Goal: Transaction & Acquisition: Purchase product/service

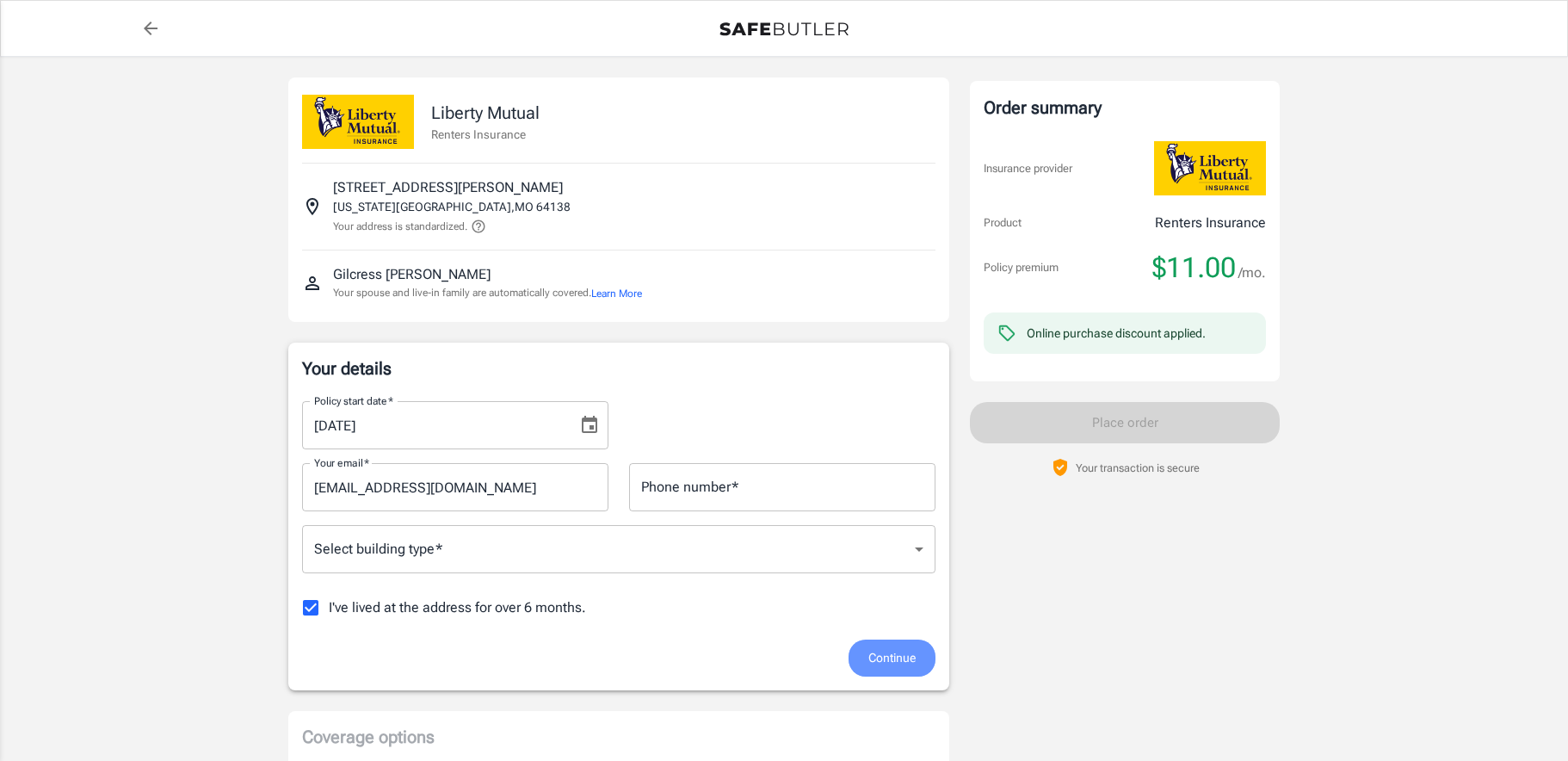
click at [881, 657] on span "Continue" at bounding box center [892, 658] width 47 height 22
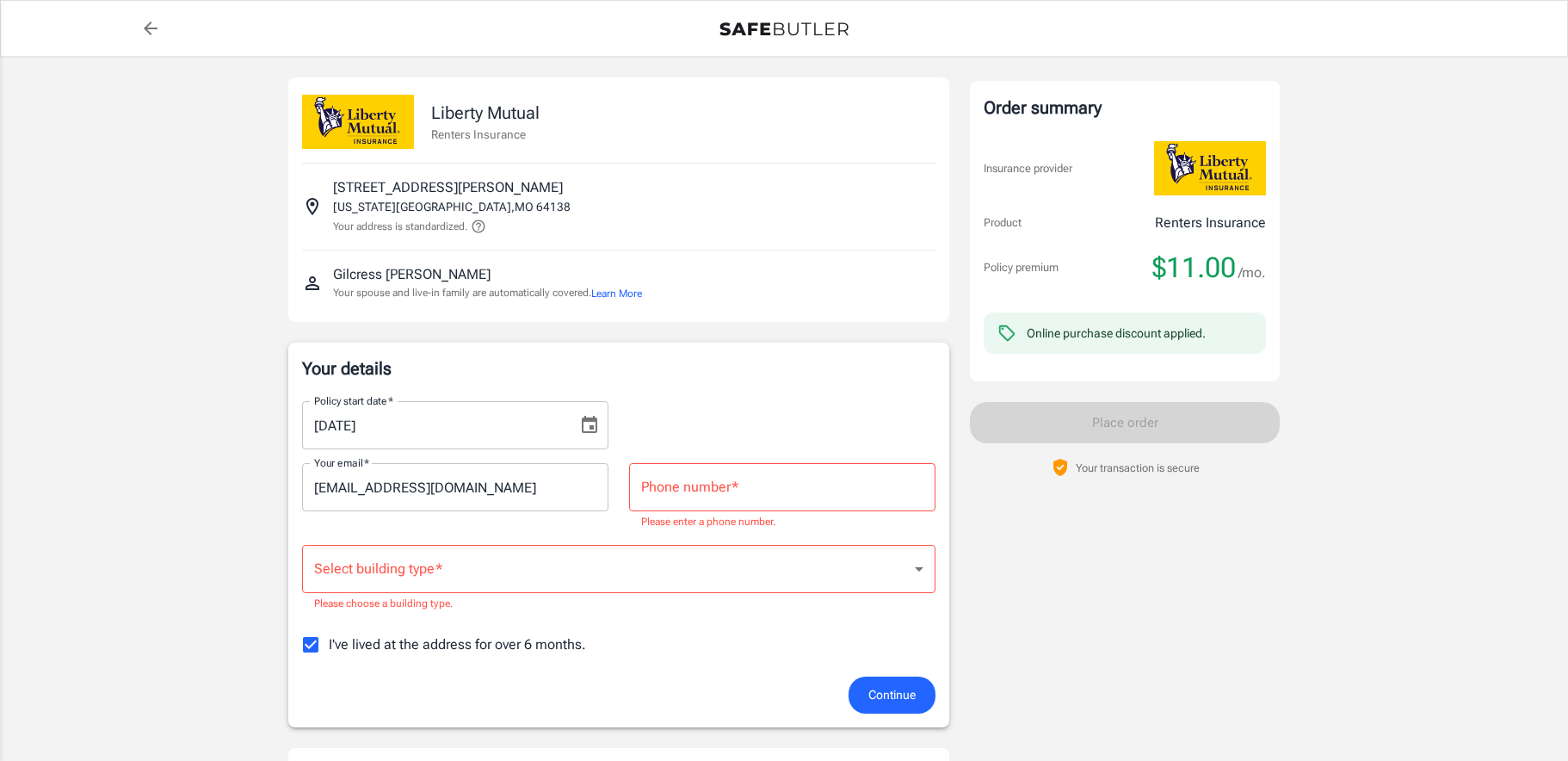
click at [666, 491] on input "Phone number   *" at bounding box center [782, 487] width 306 height 48
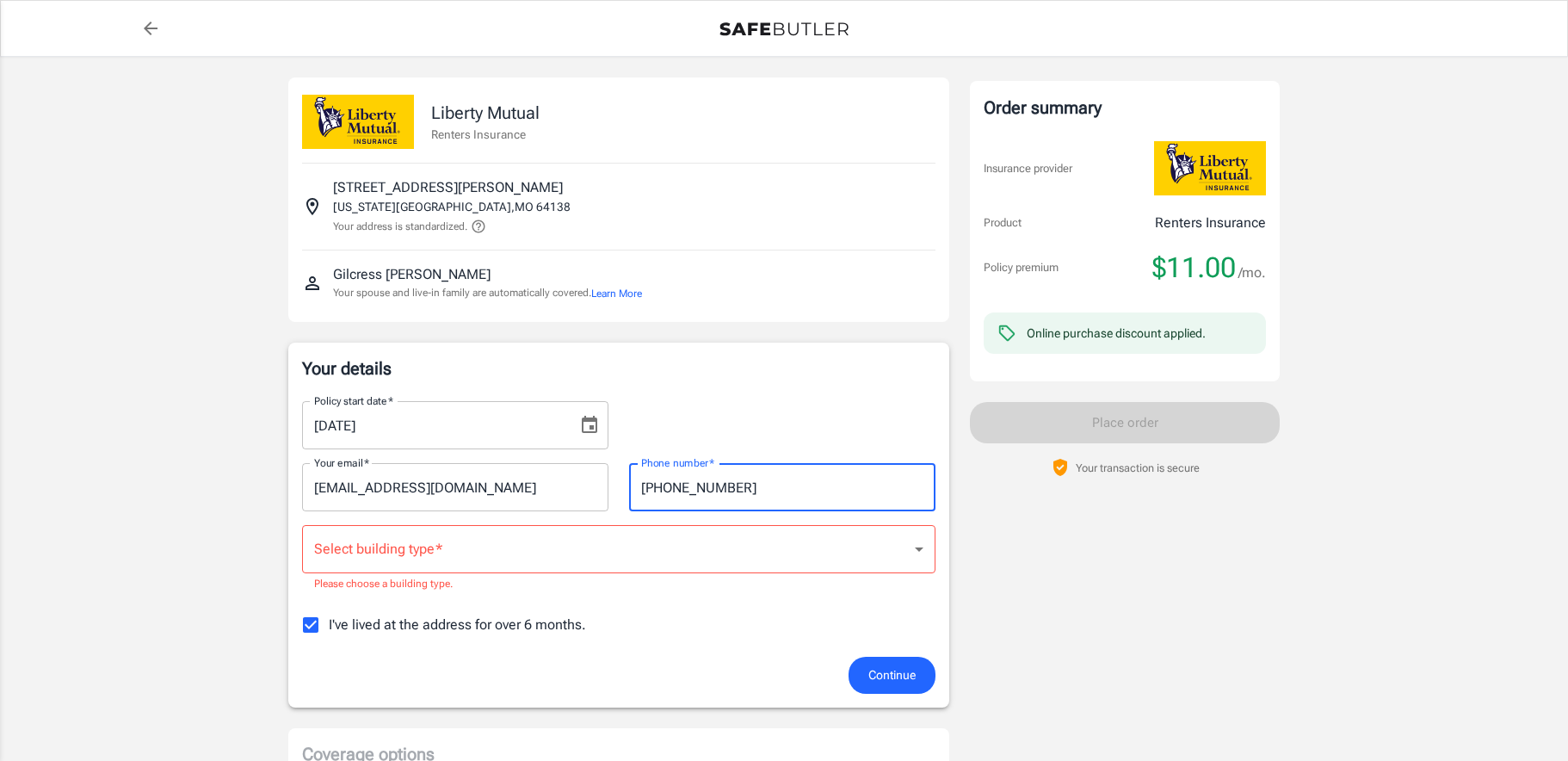
type input "[PHONE_NUMBER]"
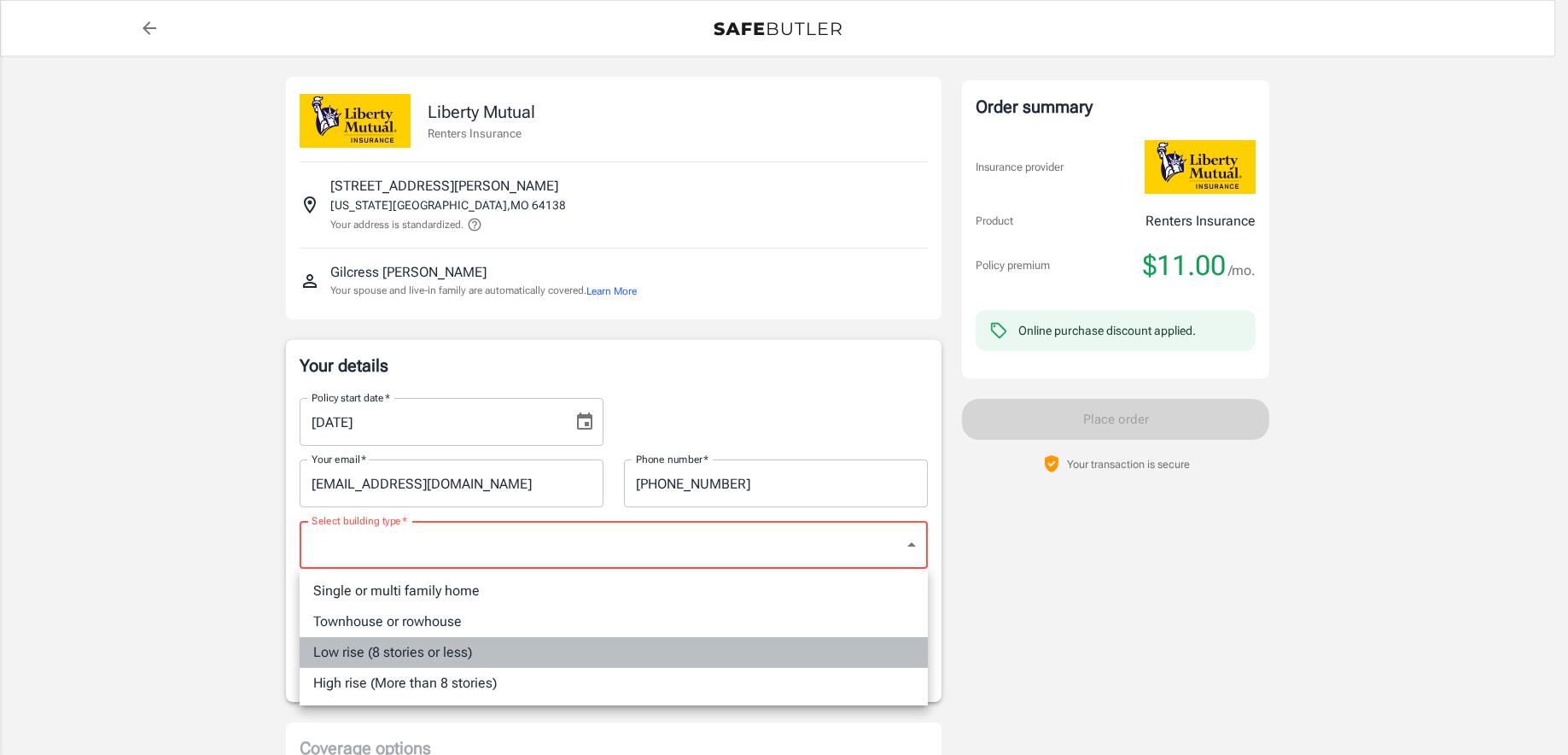
click at [404, 650] on li "Low rise (8 stories or less)" at bounding box center [613, 652] width 628 height 31
type input "lowrise"
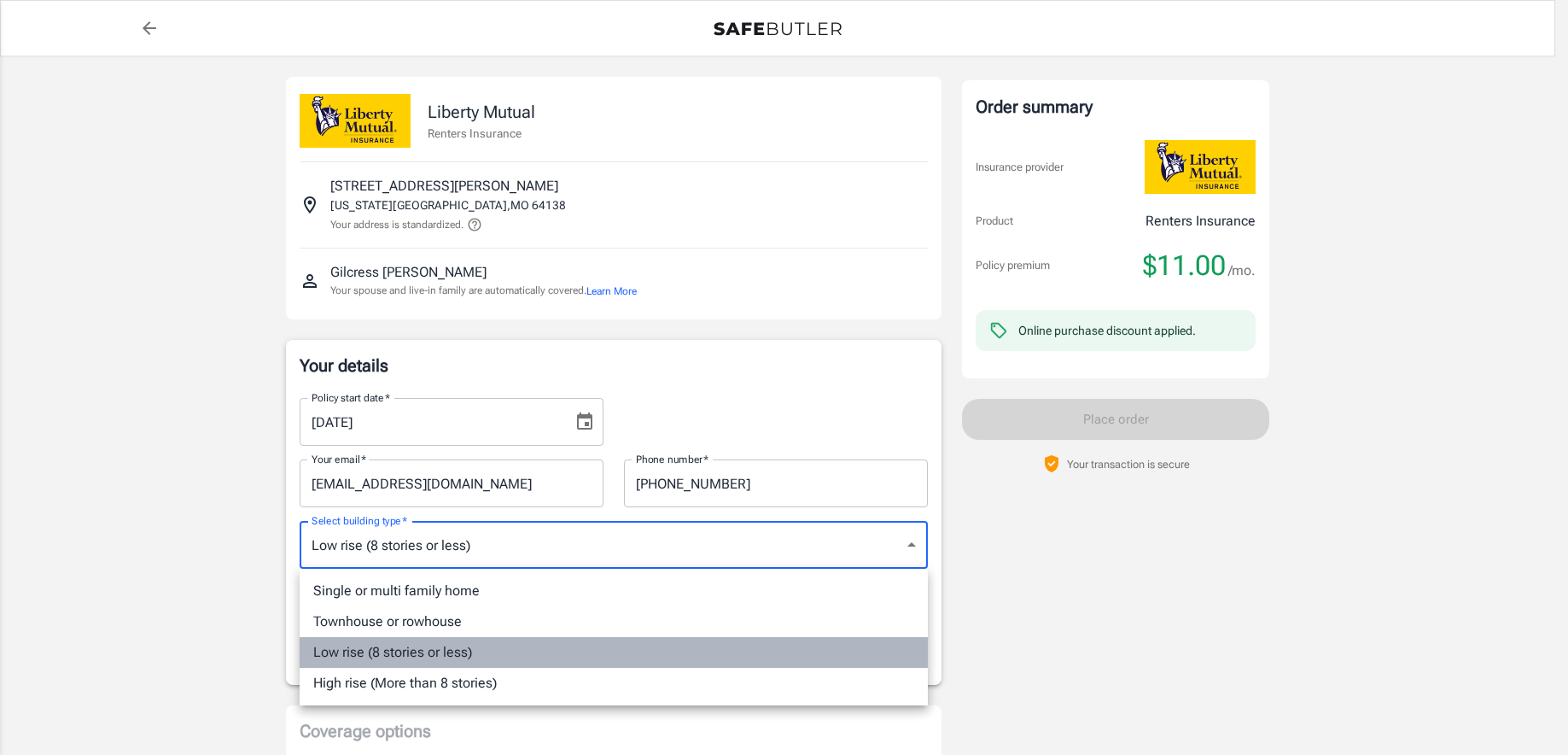
click at [397, 644] on li "Low rise (8 stories or less)" at bounding box center [613, 652] width 628 height 31
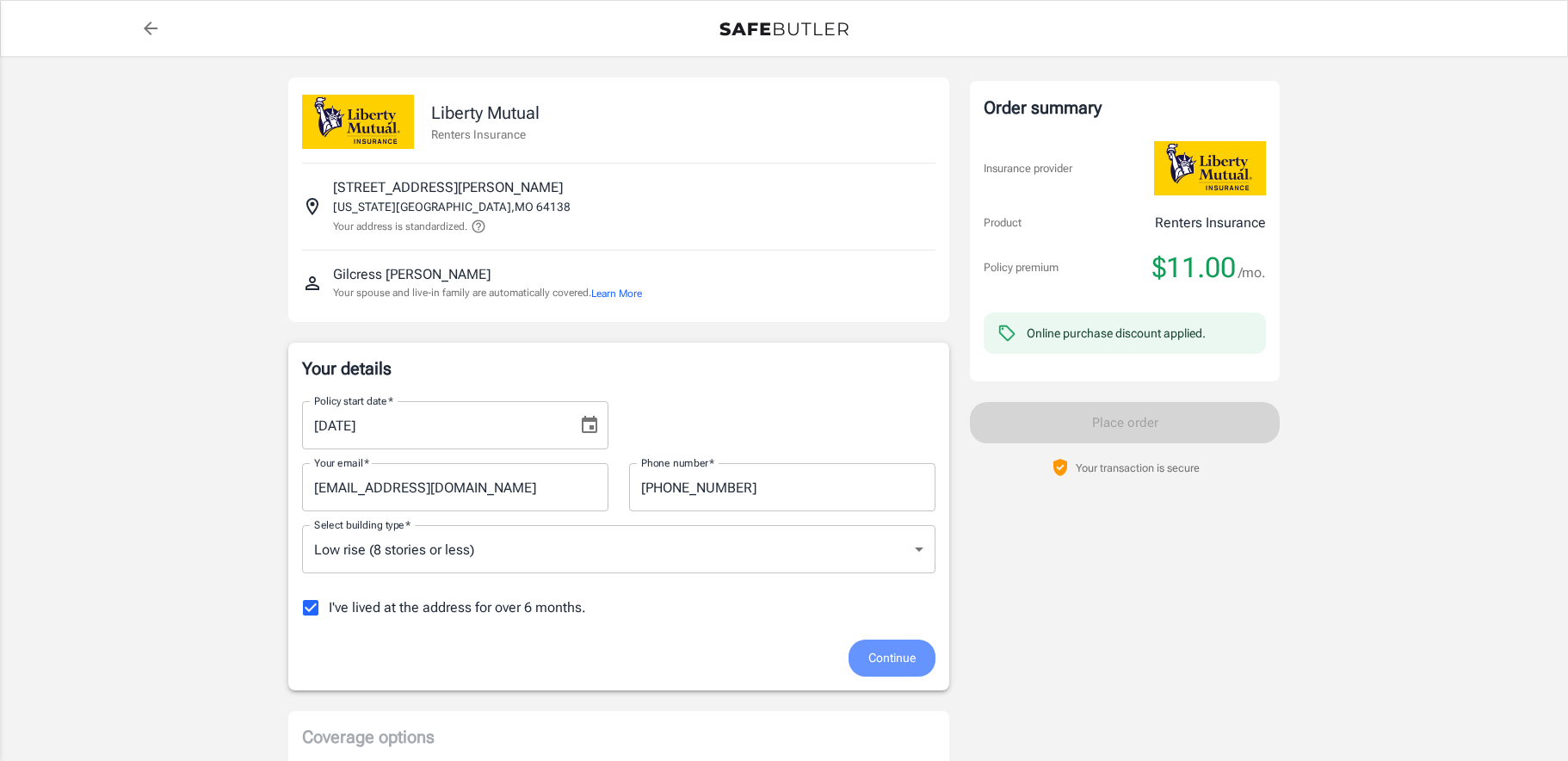
click at [892, 649] on span "Continue" at bounding box center [892, 658] width 47 height 22
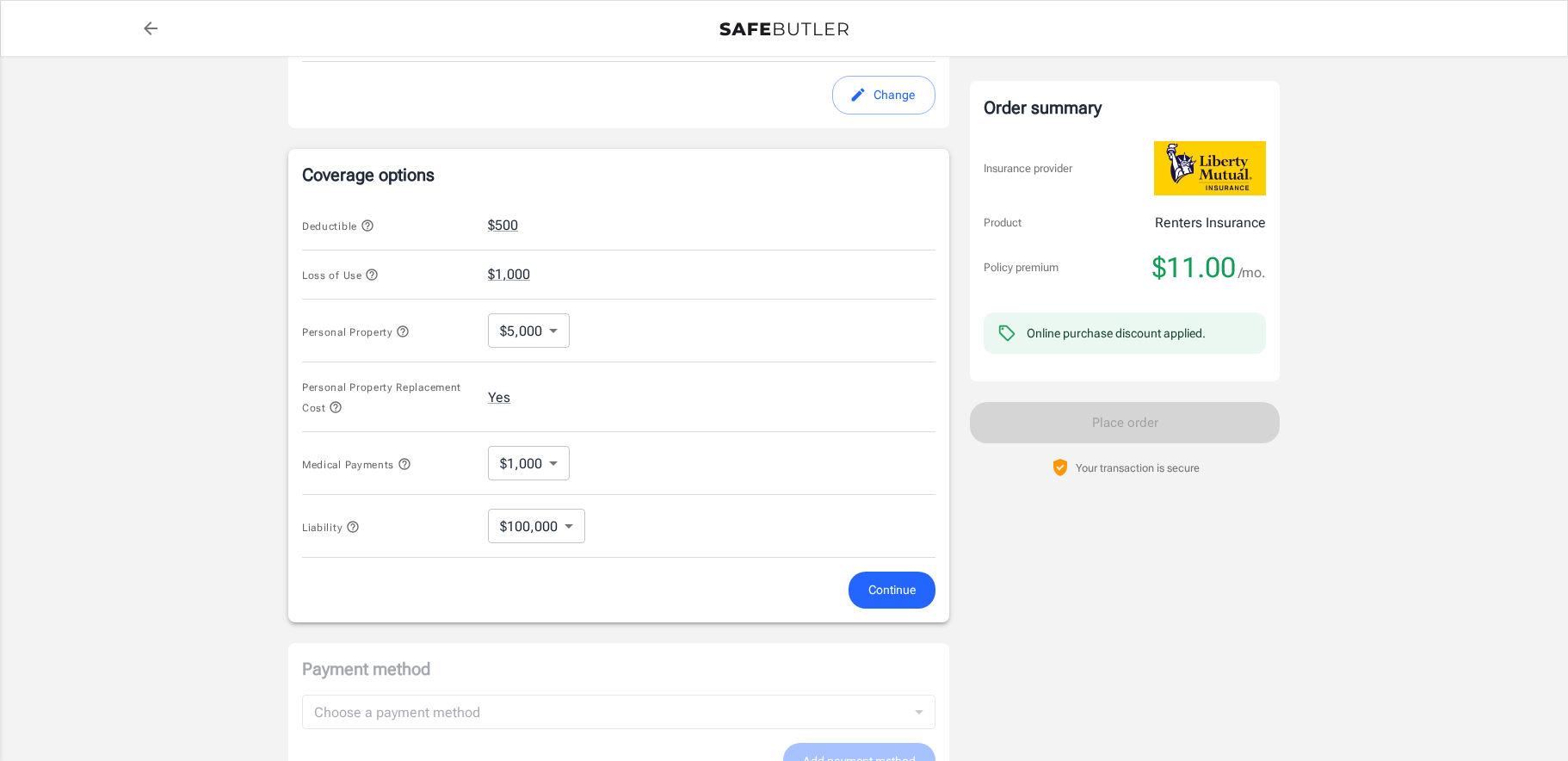
scroll to position [583, 0]
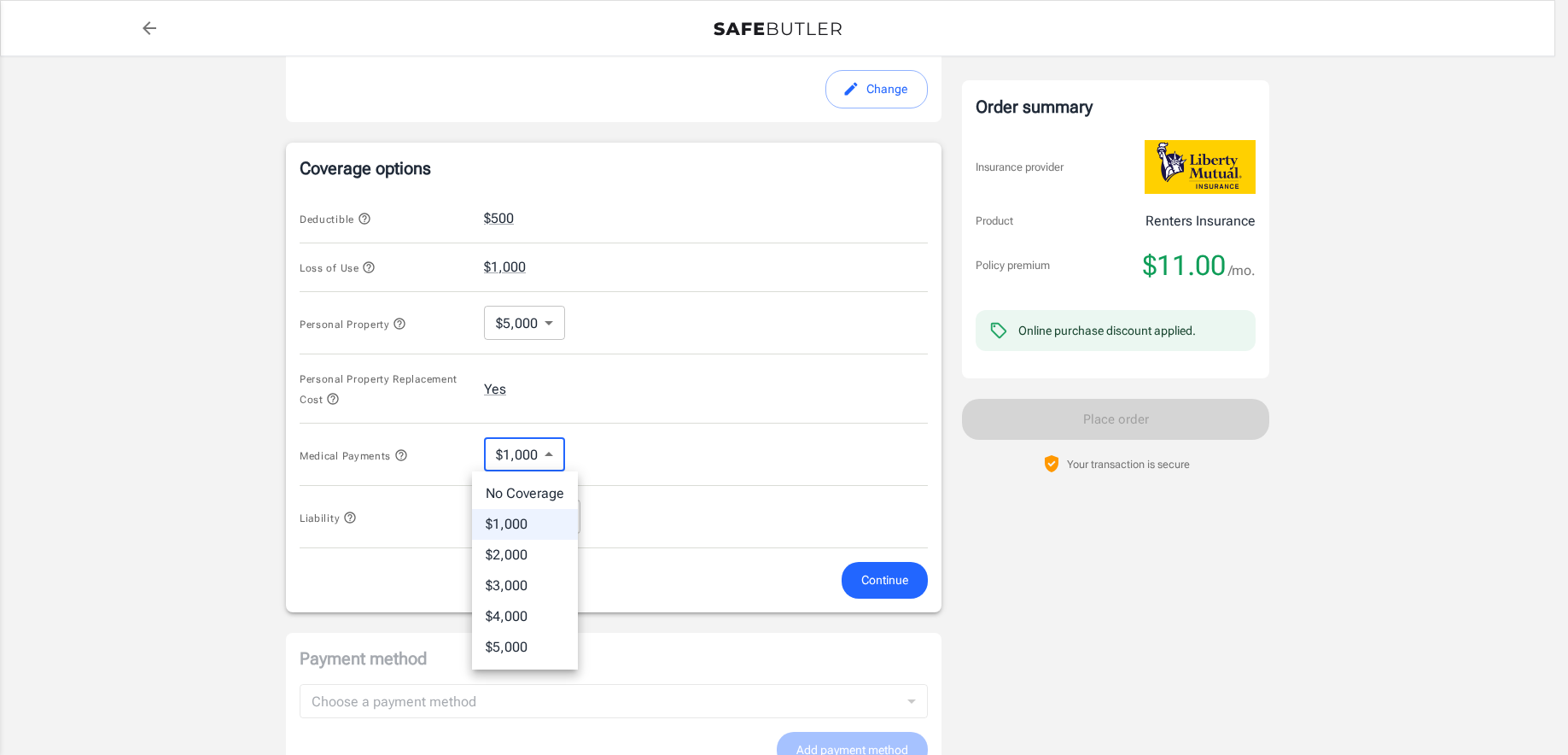
click at [548, 450] on body "Policy premium $ 11.00 /mo Liberty Mutual Renters Insurance [STREET_ADDRESS][PE…" at bounding box center [784, 236] width 1568 height 1630
click at [528, 519] on li "$1,000" at bounding box center [525, 524] width 106 height 31
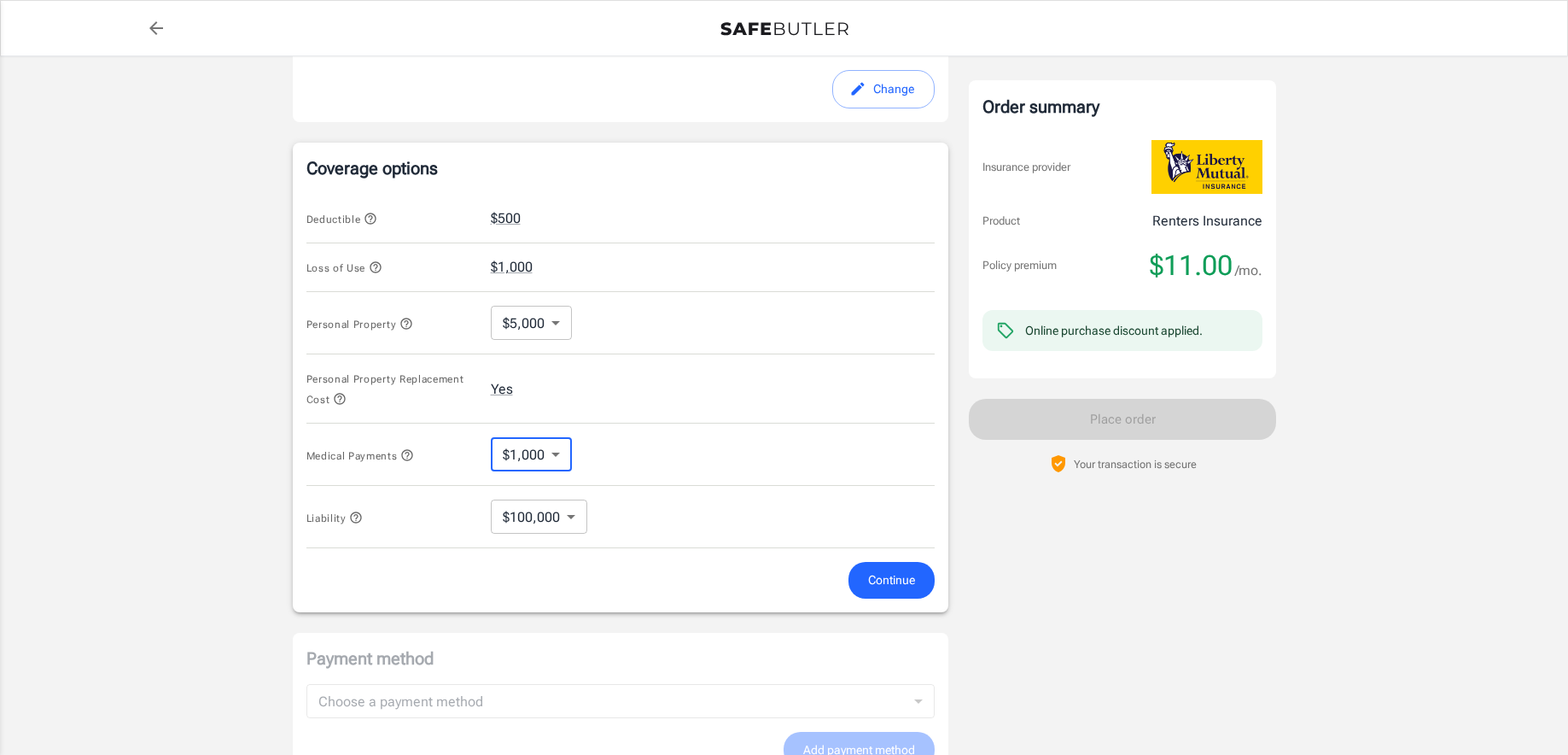
click at [563, 514] on body "Policy premium $ 11.00 /mo Liberty Mutual Renters Insurance [STREET_ADDRESS][PE…" at bounding box center [784, 236] width 1568 height 1630
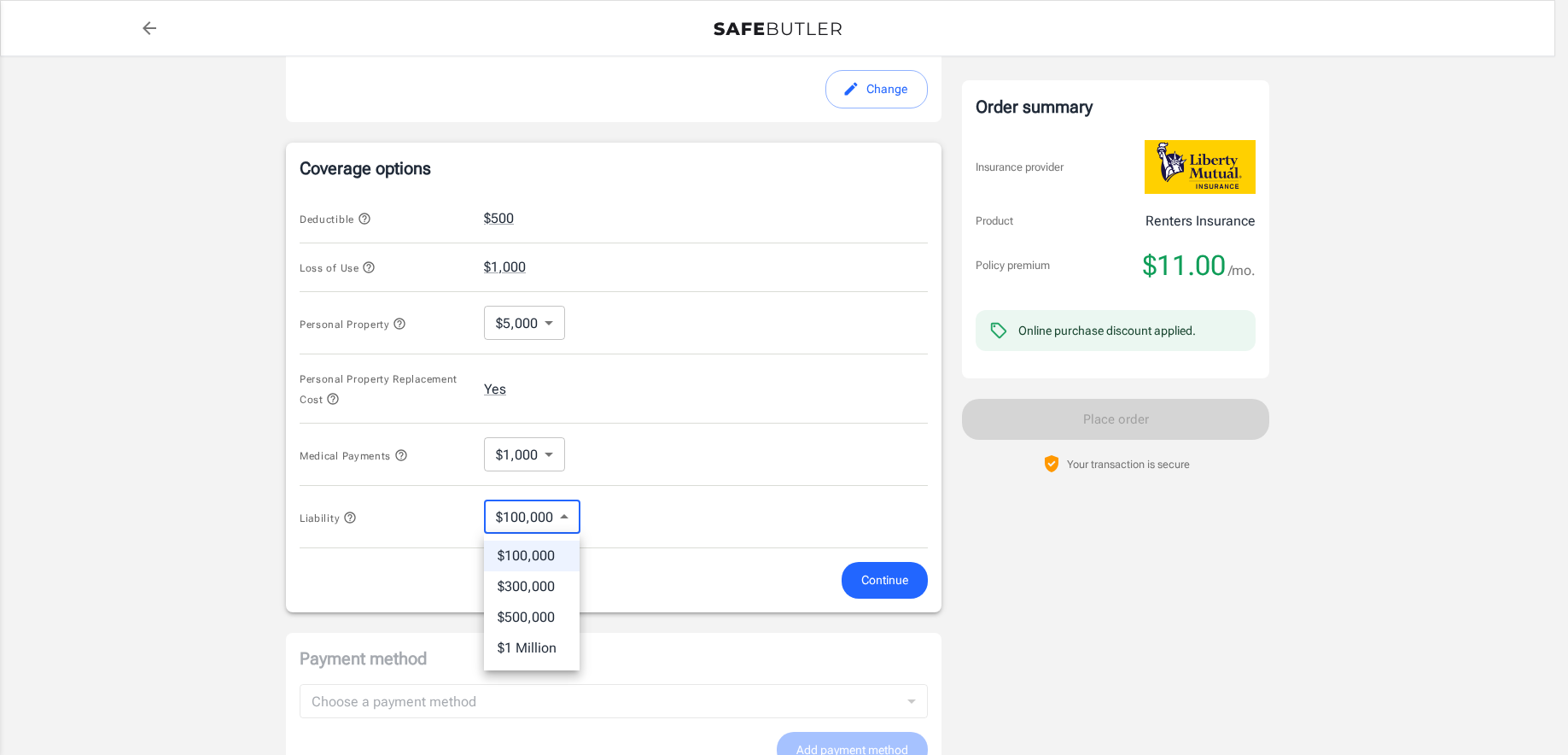
click at [563, 514] on div at bounding box center [784, 378] width 1568 height 755
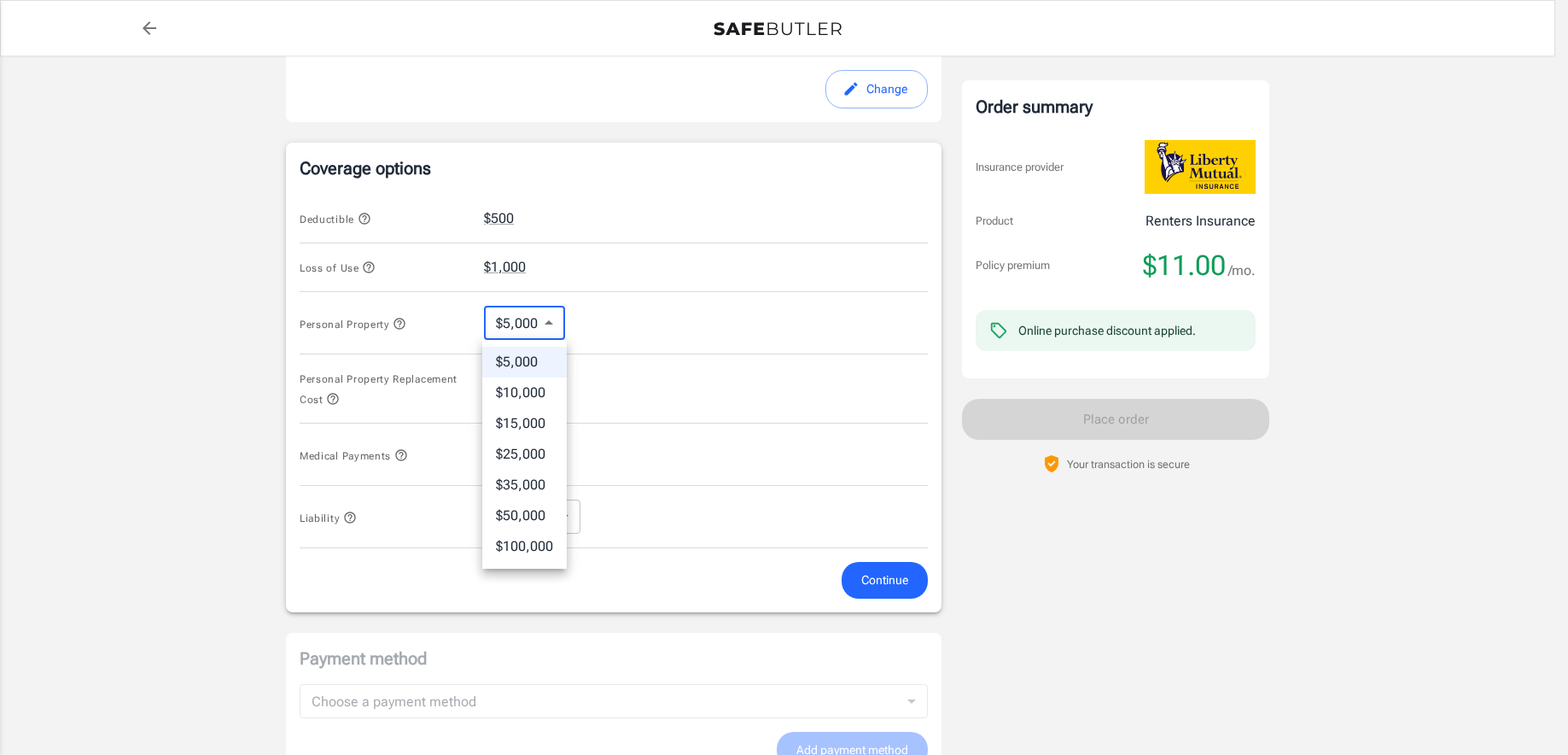
click at [542, 320] on body "Policy premium $ 11.00 /mo Liberty Mutual Renters Insurance [STREET_ADDRESS][PE…" at bounding box center [784, 236] width 1568 height 1630
click at [542, 320] on div at bounding box center [784, 378] width 1568 height 755
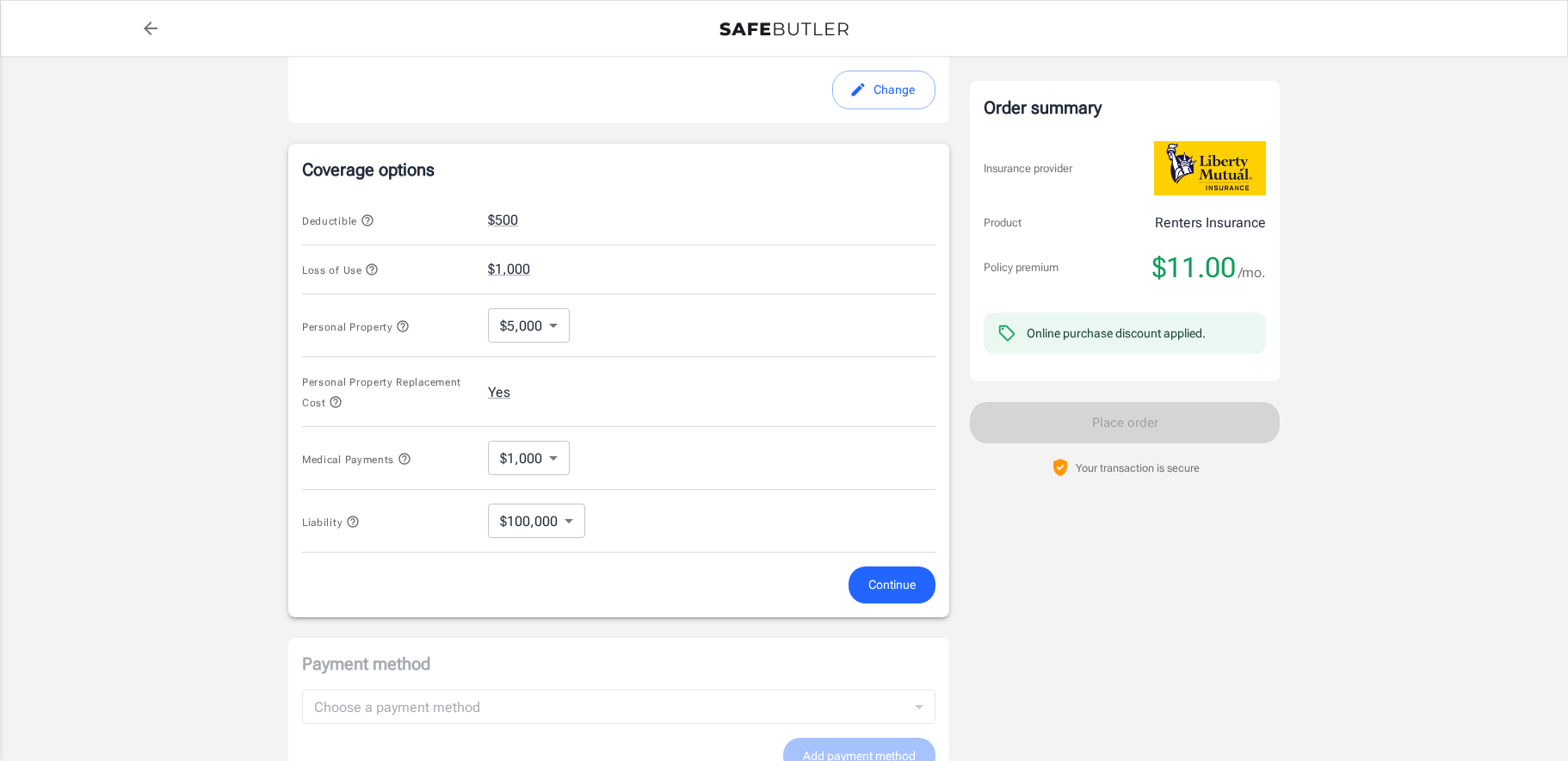
click at [534, 268] on div "Loss of Use $1,000" at bounding box center [618, 270] width 633 height 50
click at [506, 273] on button "$1,000" at bounding box center [508, 269] width 42 height 21
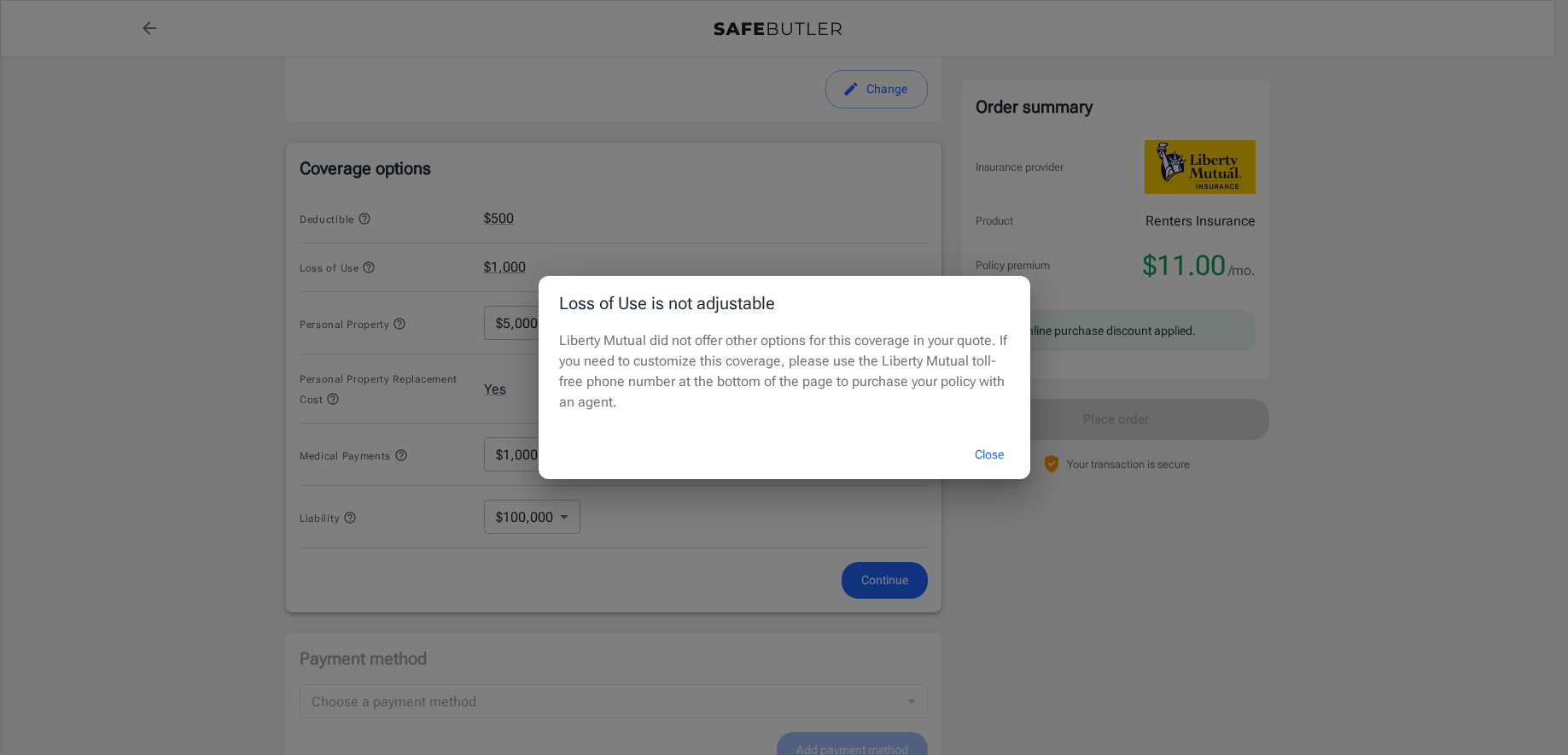
click at [989, 450] on button "Close" at bounding box center [989, 454] width 68 height 37
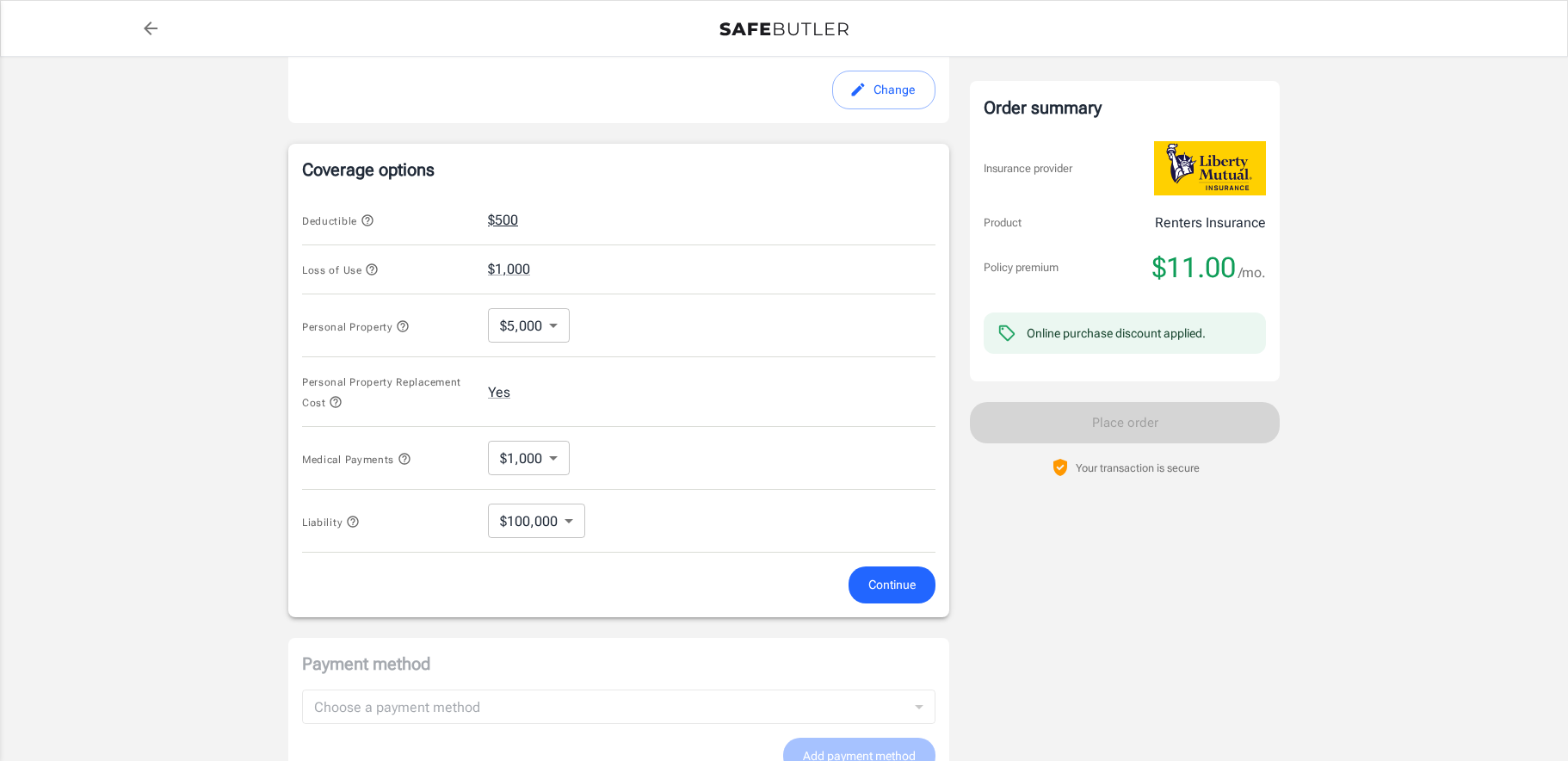
click at [497, 226] on button "$500" at bounding box center [502, 220] width 30 height 21
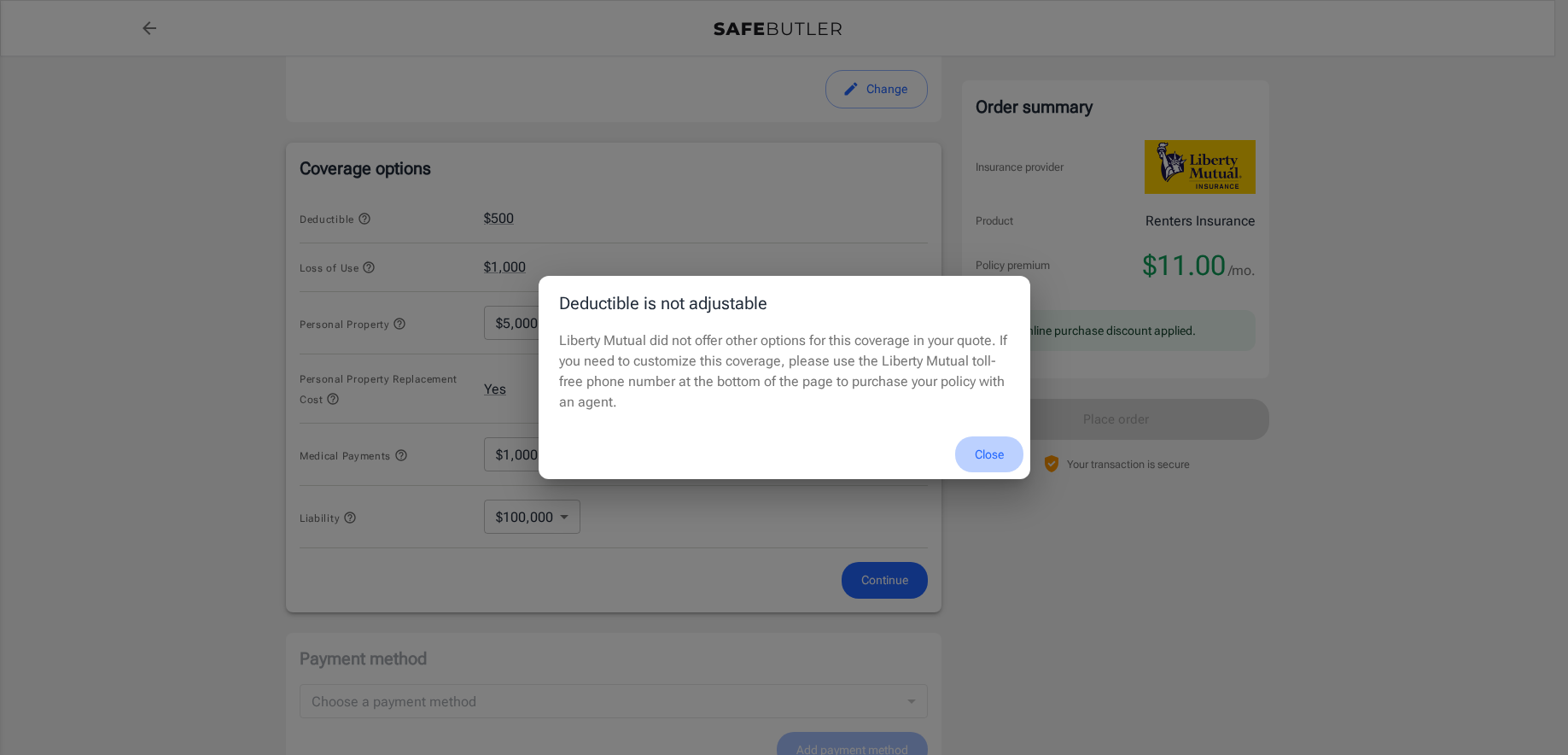
drag, startPoint x: 987, startPoint y: 447, endPoint x: 971, endPoint y: 472, distance: 29.7
click at [987, 447] on button "Close" at bounding box center [989, 454] width 68 height 37
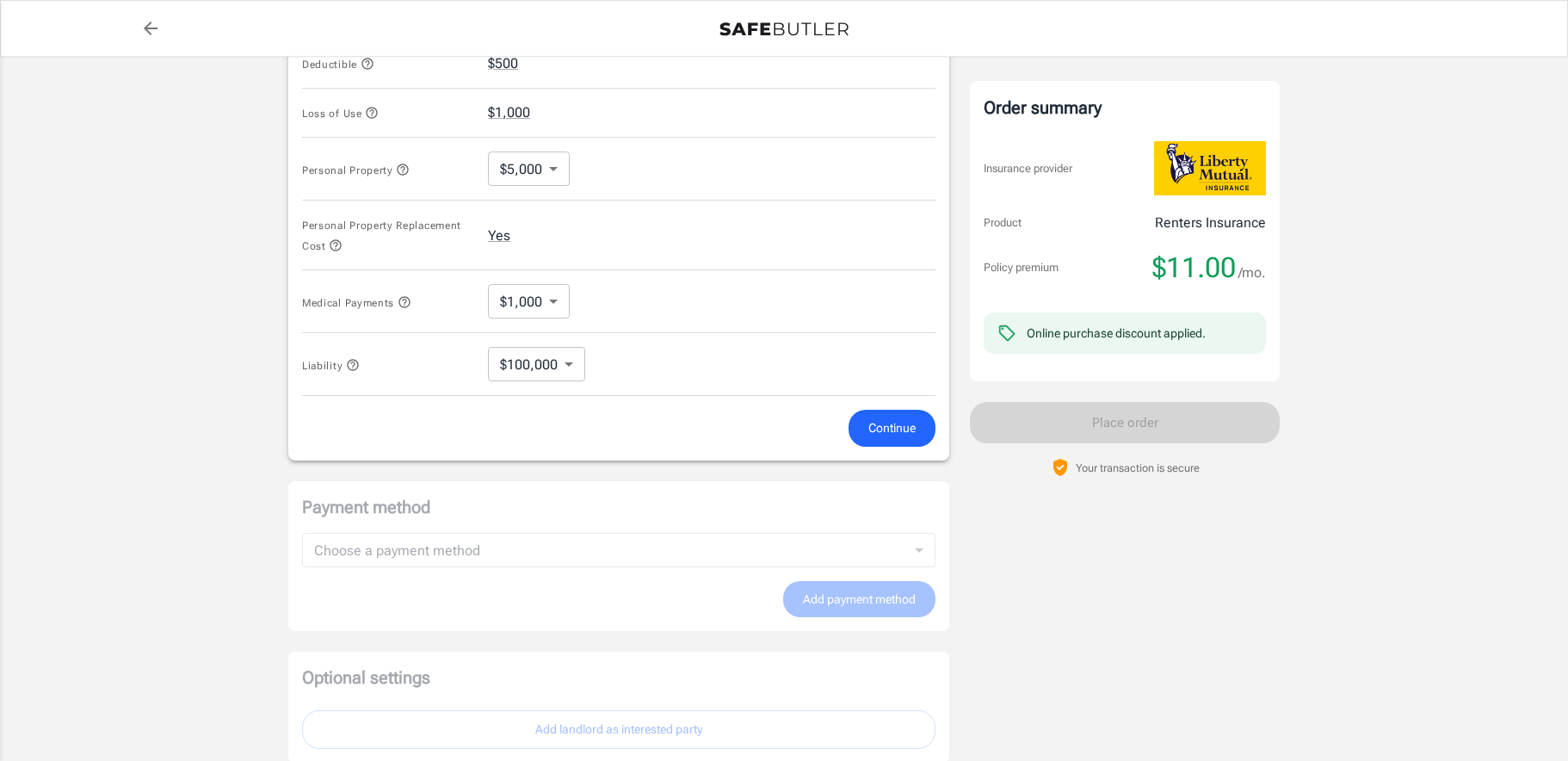
scroll to position [755, 0]
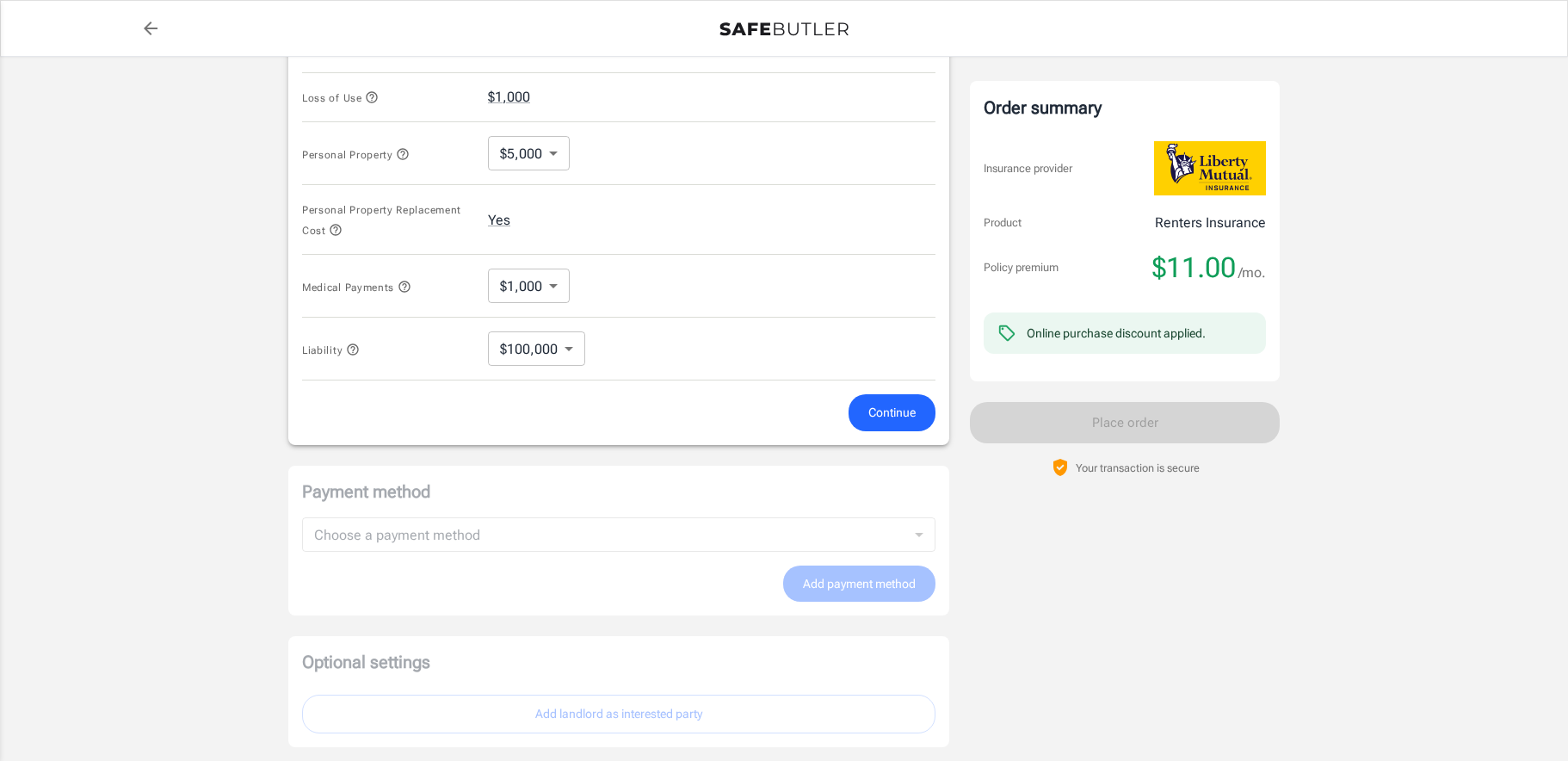
click at [922, 531] on div "Payment method Choose a payment method ​ Choose a payment method Add payment me…" at bounding box center [618, 541] width 661 height 151
click at [896, 403] on span "Continue" at bounding box center [892, 413] width 47 height 22
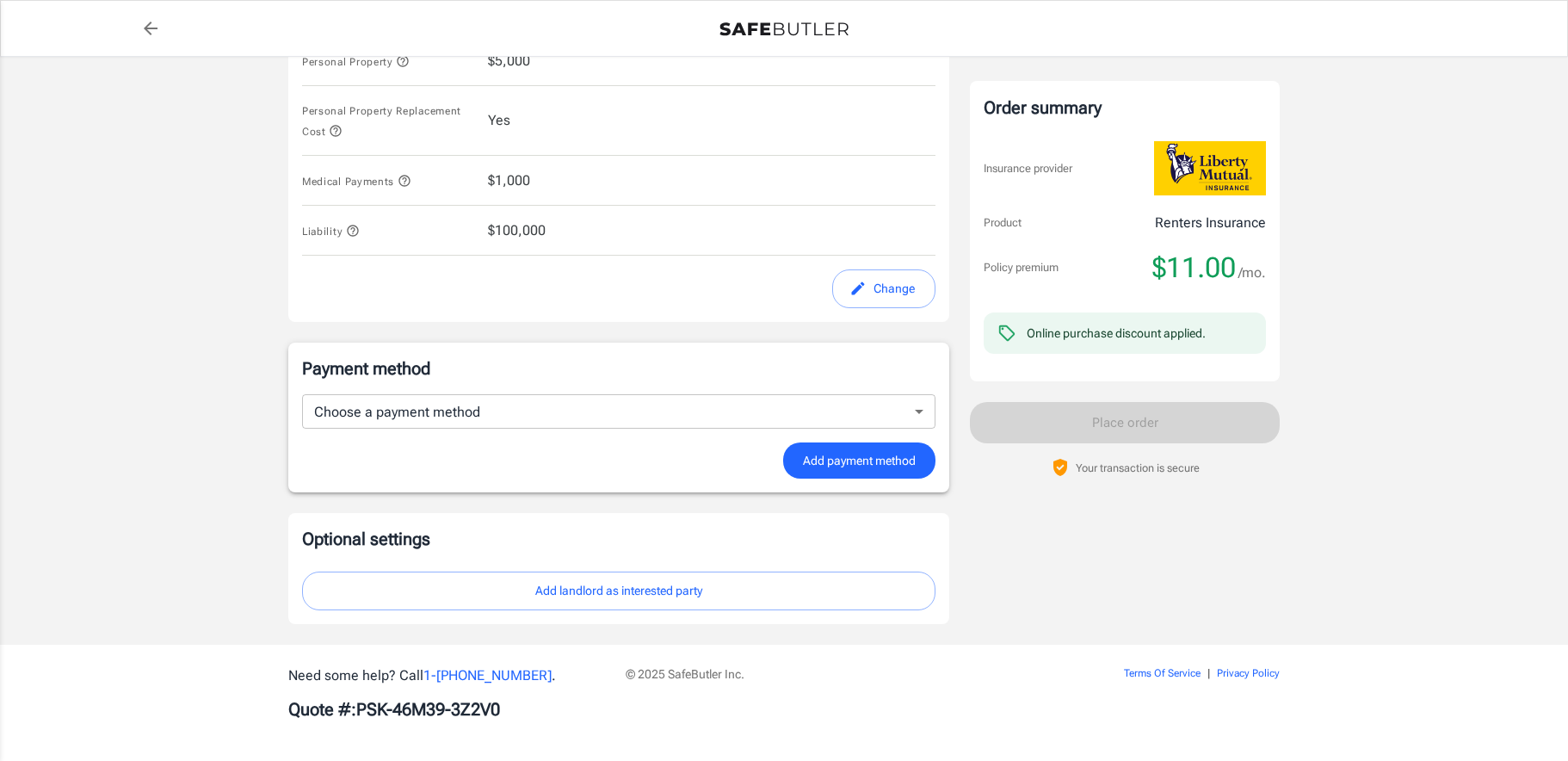
scroll to position [845, 0]
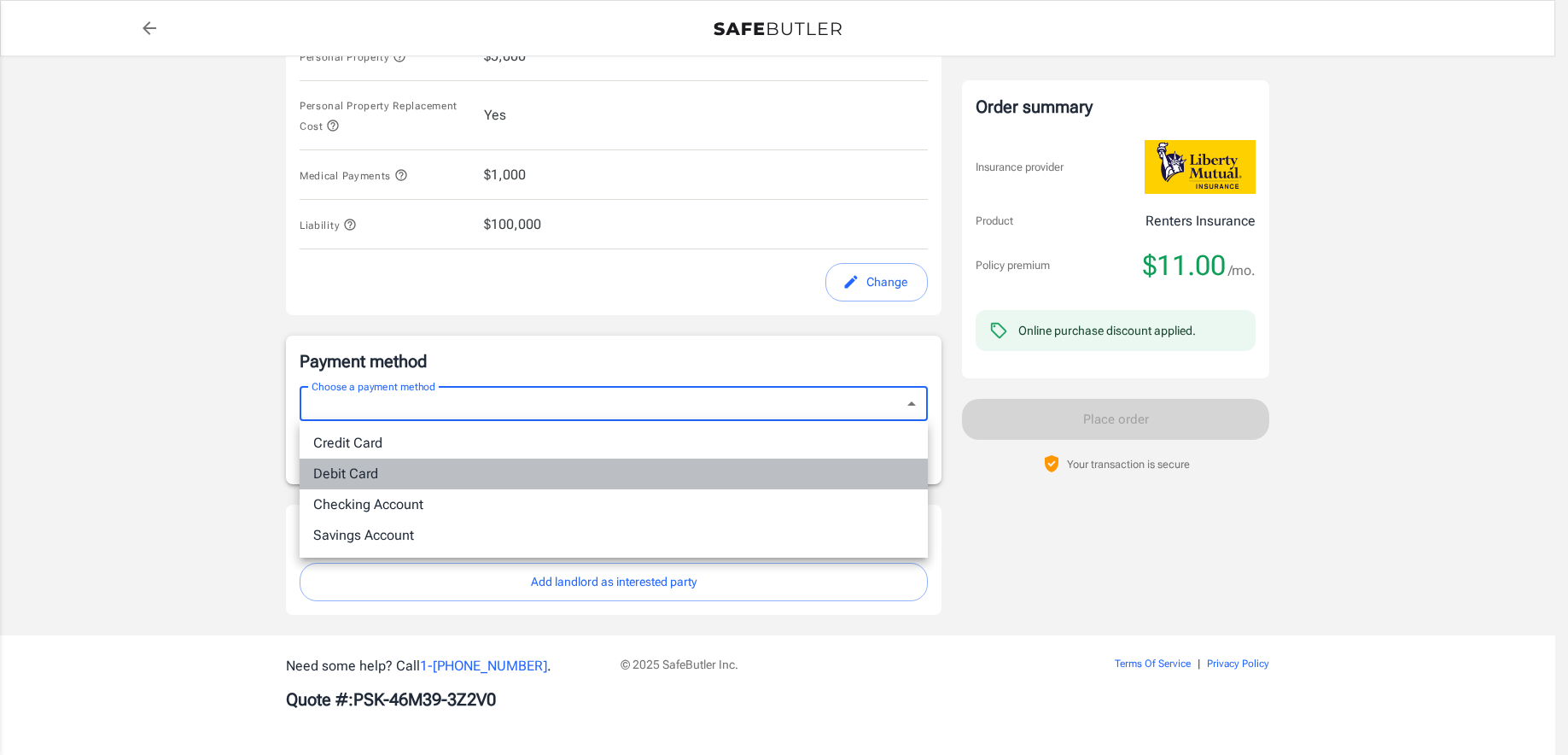
click at [363, 478] on li "Debit Card" at bounding box center [613, 474] width 628 height 31
type input "debit"
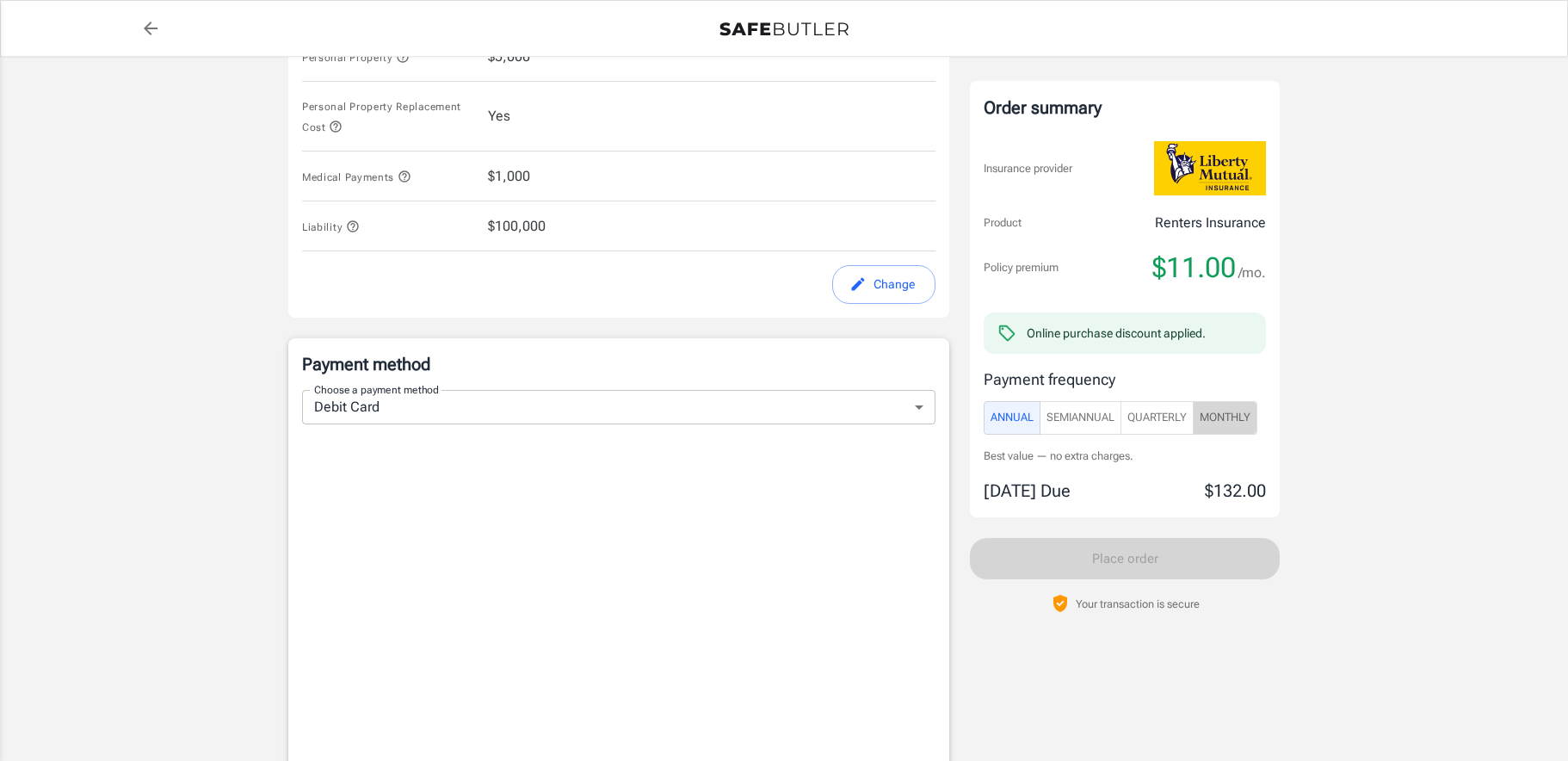
click at [1227, 413] on span "Monthly" at bounding box center [1225, 418] width 51 height 20
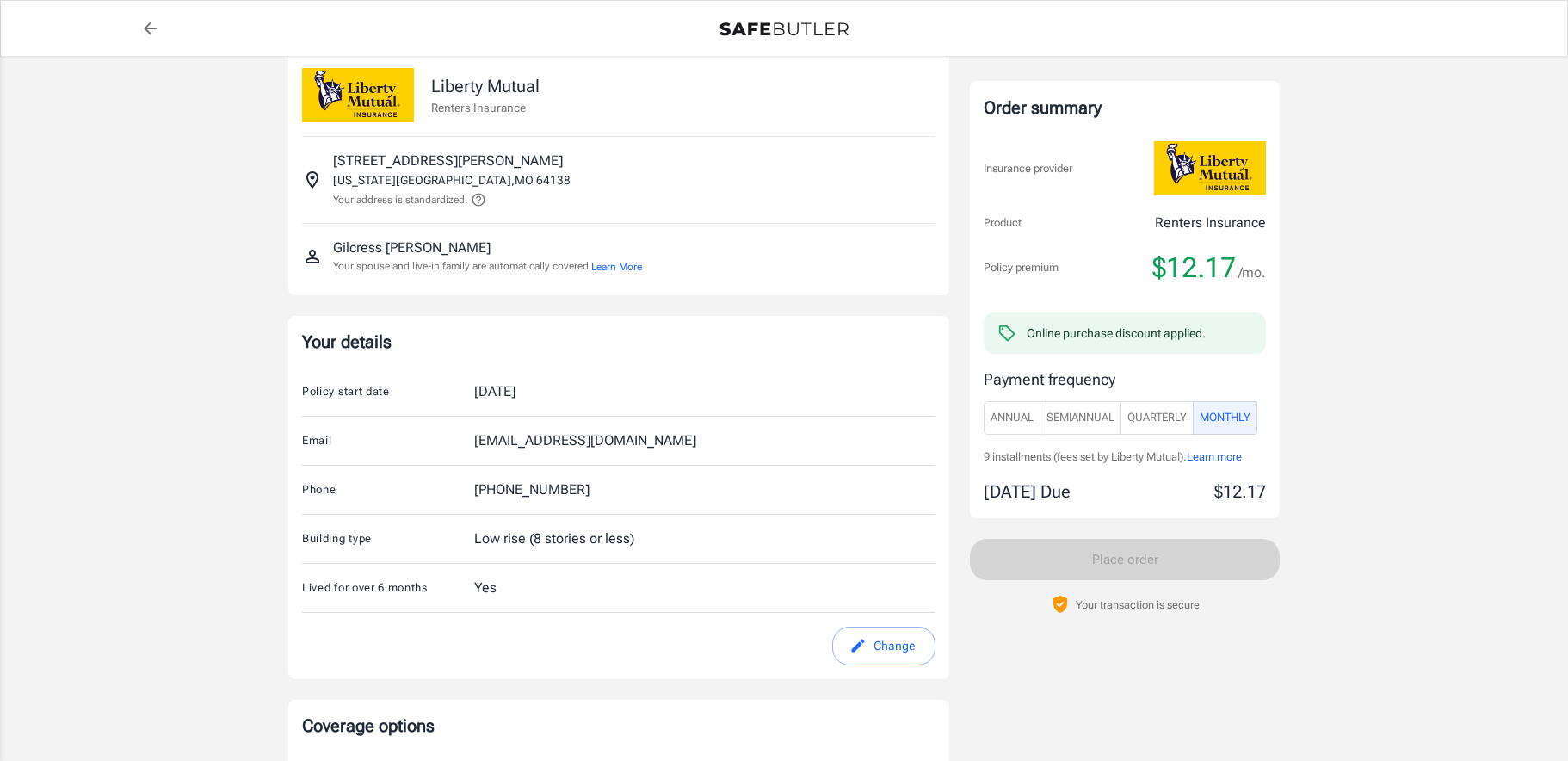
scroll to position [0, 0]
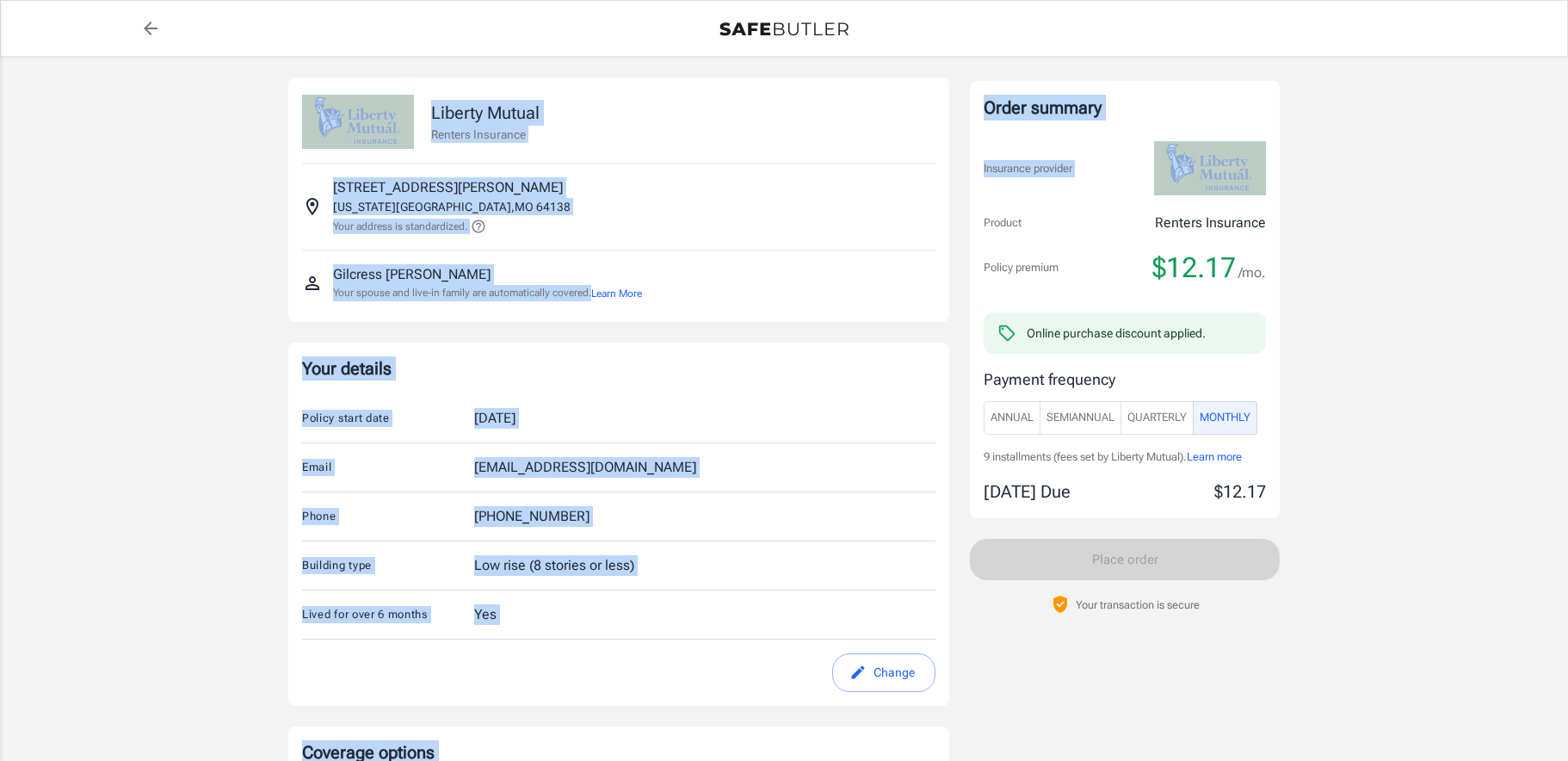
drag, startPoint x: 233, startPoint y: 82, endPoint x: 1373, endPoint y: 133, distance: 1141.1
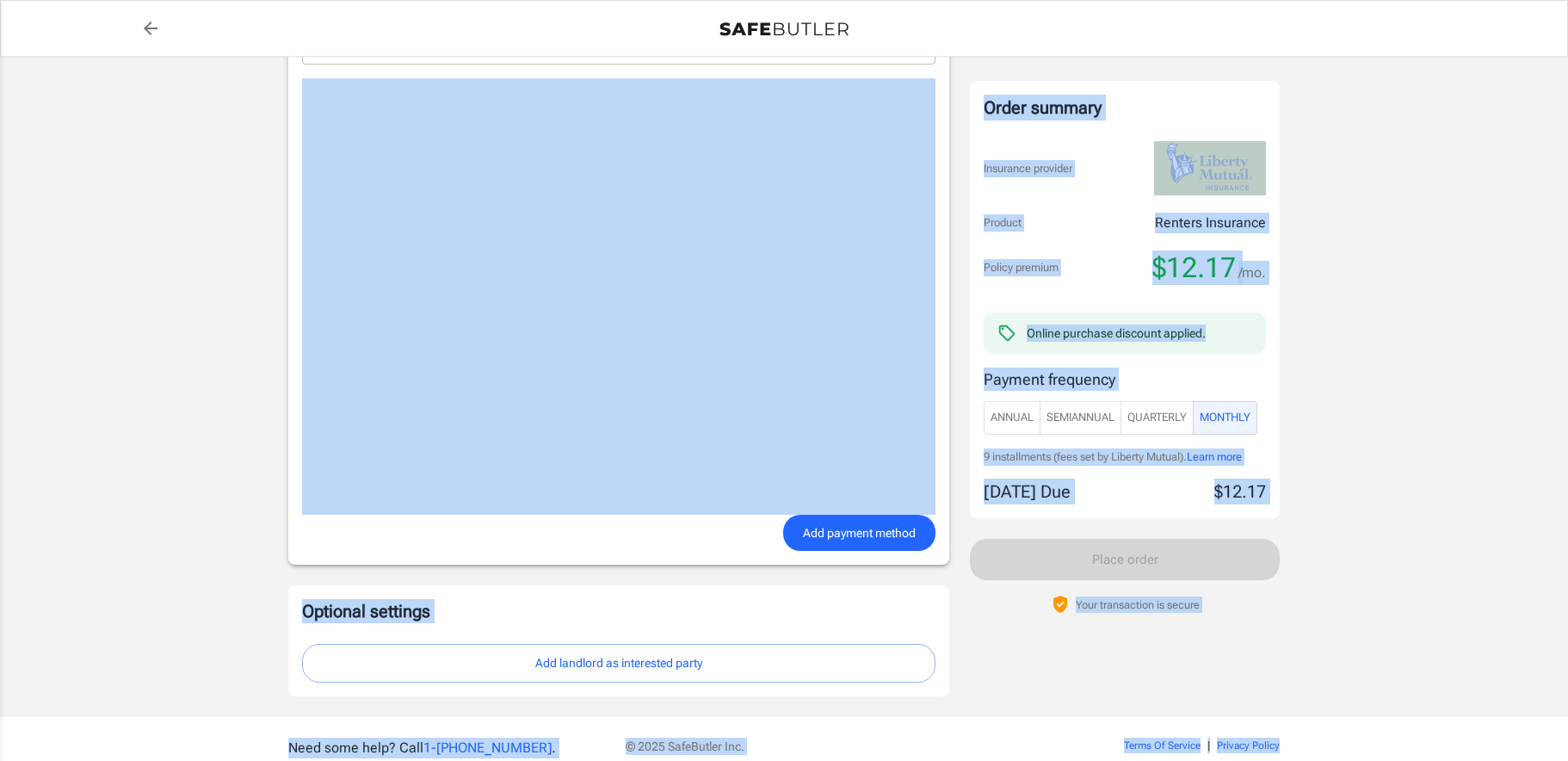
scroll to position [1281, 0]
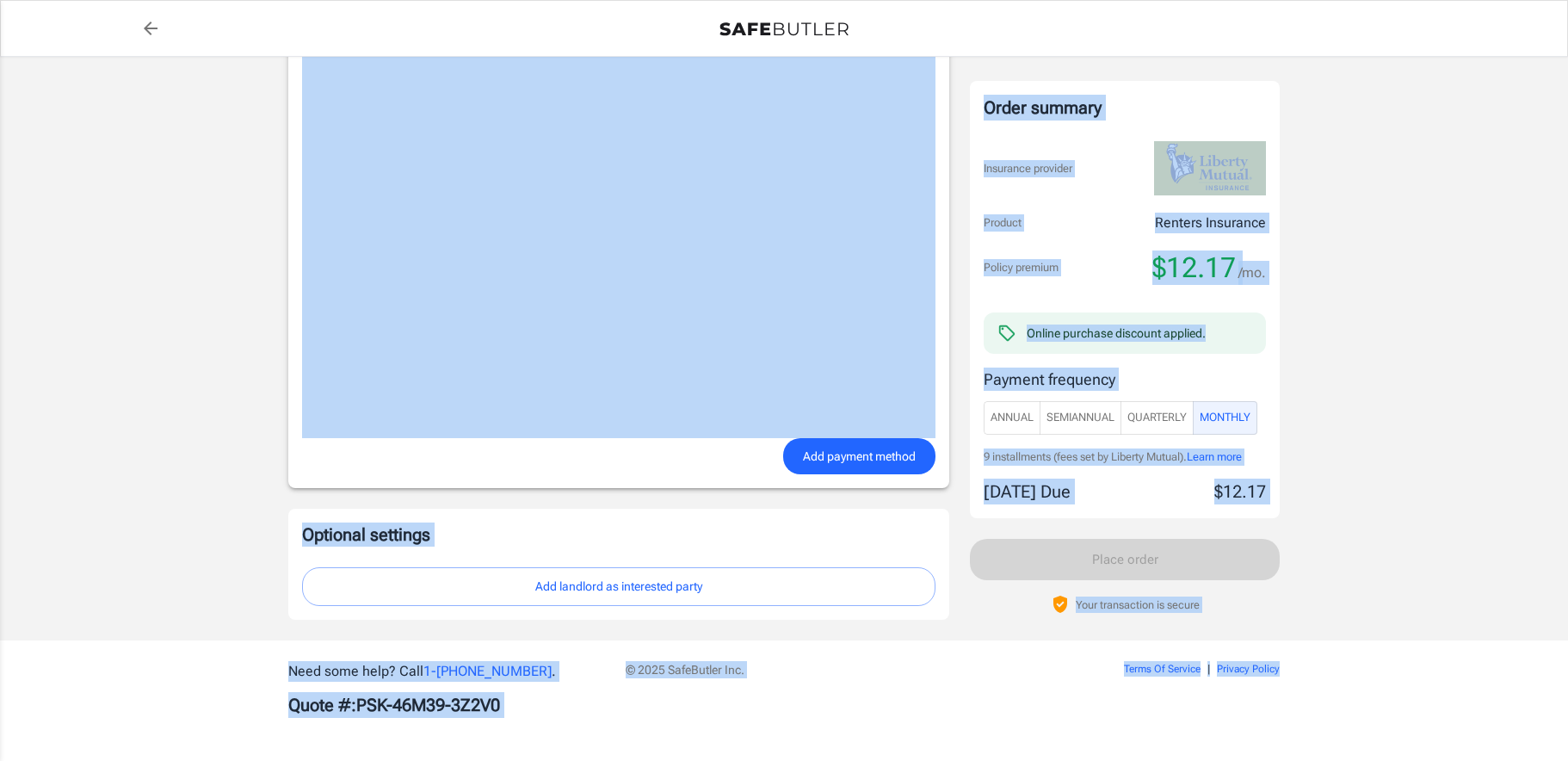
drag, startPoint x: 269, startPoint y: 115, endPoint x: 1383, endPoint y: 755, distance: 1284.8
drag, startPoint x: 1381, startPoint y: 744, endPoint x: 1389, endPoint y: 726, distance: 19.7
